Goal: Information Seeking & Learning: Learn about a topic

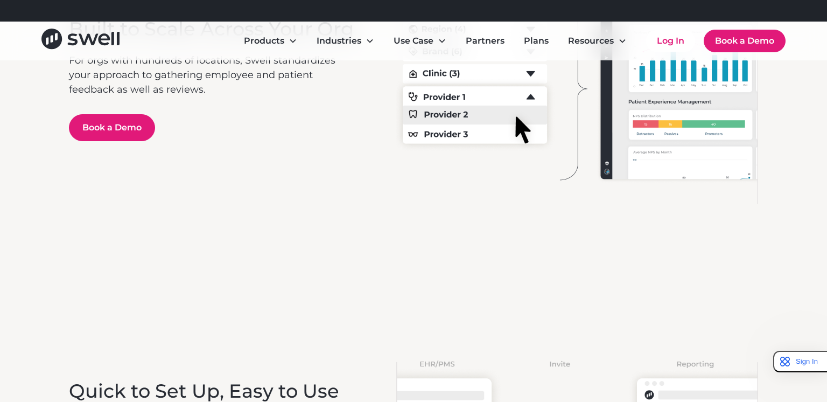
scroll to position [2147, 0]
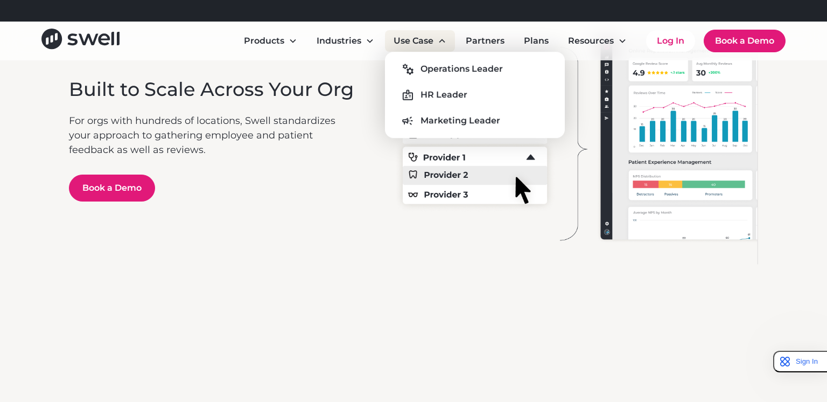
click at [417, 41] on div "Use Case" at bounding box center [414, 40] width 40 height 13
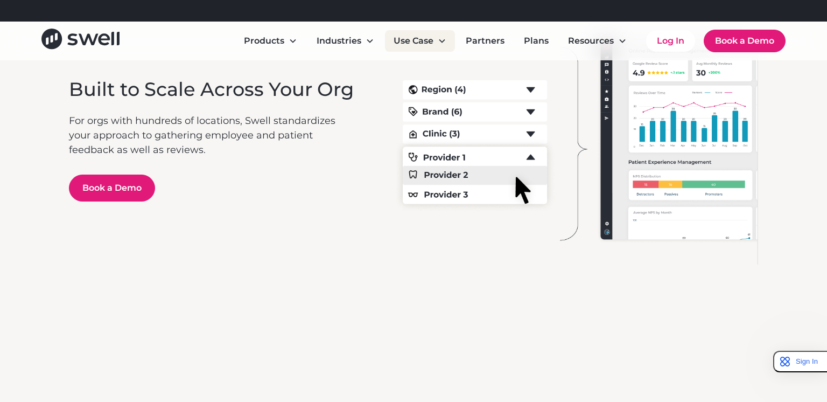
click at [417, 41] on div "Use Case" at bounding box center [414, 40] width 40 height 13
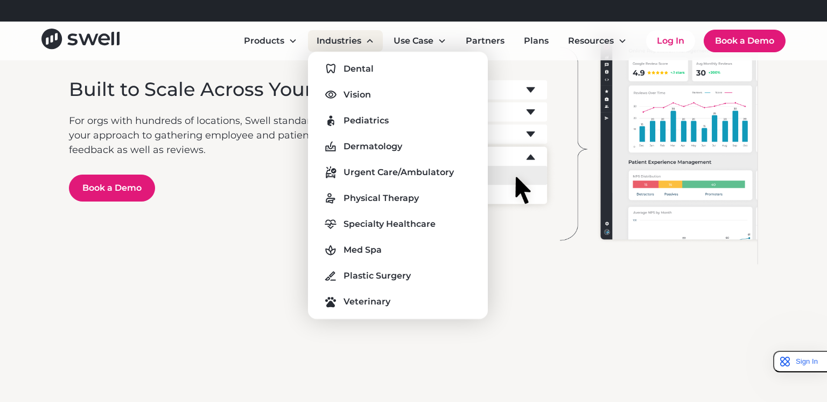
click at [353, 45] on div "Industries" at bounding box center [339, 40] width 45 height 13
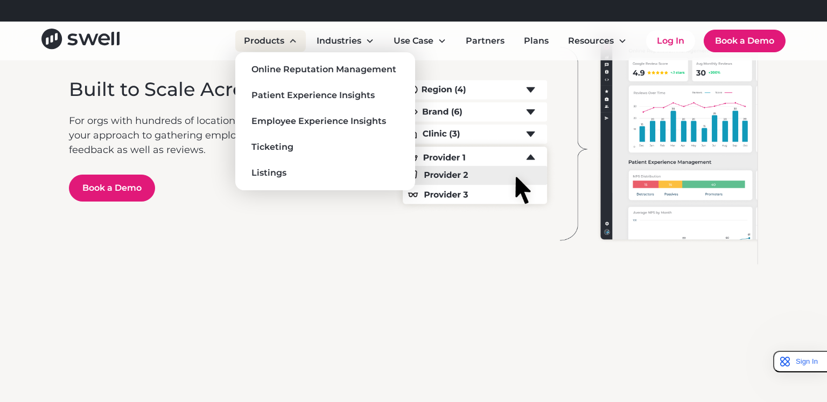
click at [287, 44] on div "Products" at bounding box center [270, 41] width 71 height 22
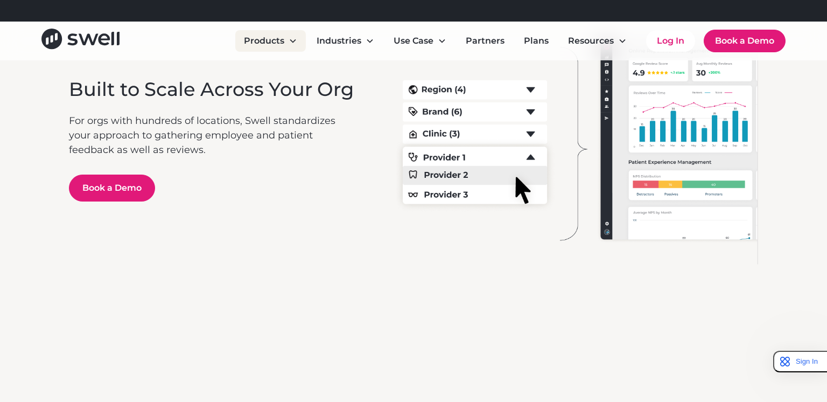
click at [287, 44] on div "Products" at bounding box center [270, 41] width 71 height 22
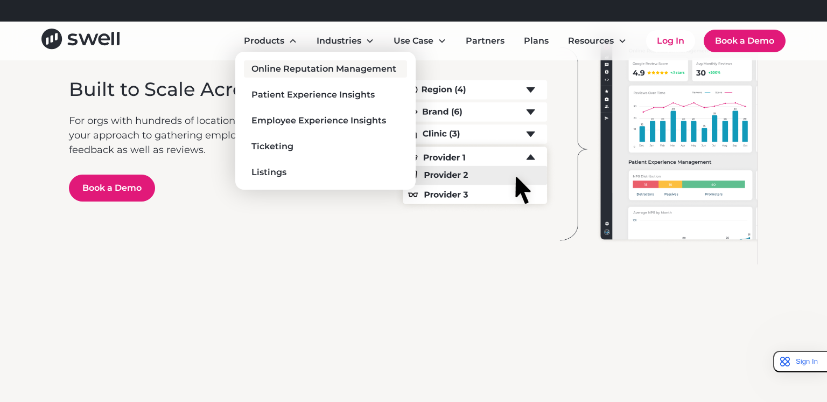
click at [287, 69] on div "Online Reputation Management" at bounding box center [323, 68] width 145 height 13
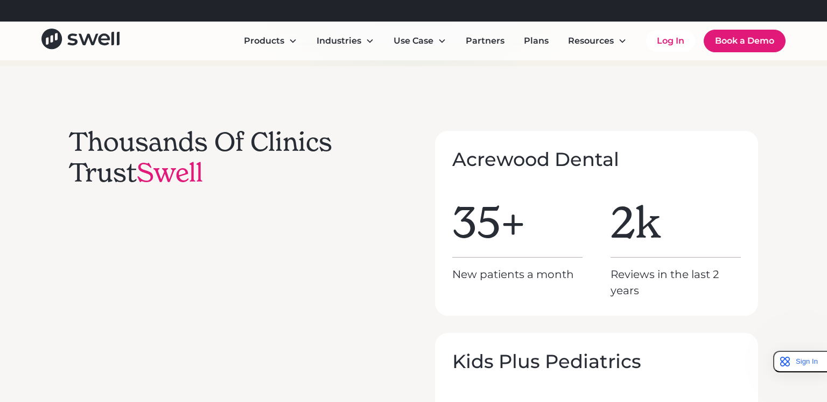
scroll to position [4318, 0]
